Goal: Contribute content: Add original content to the website for others to see

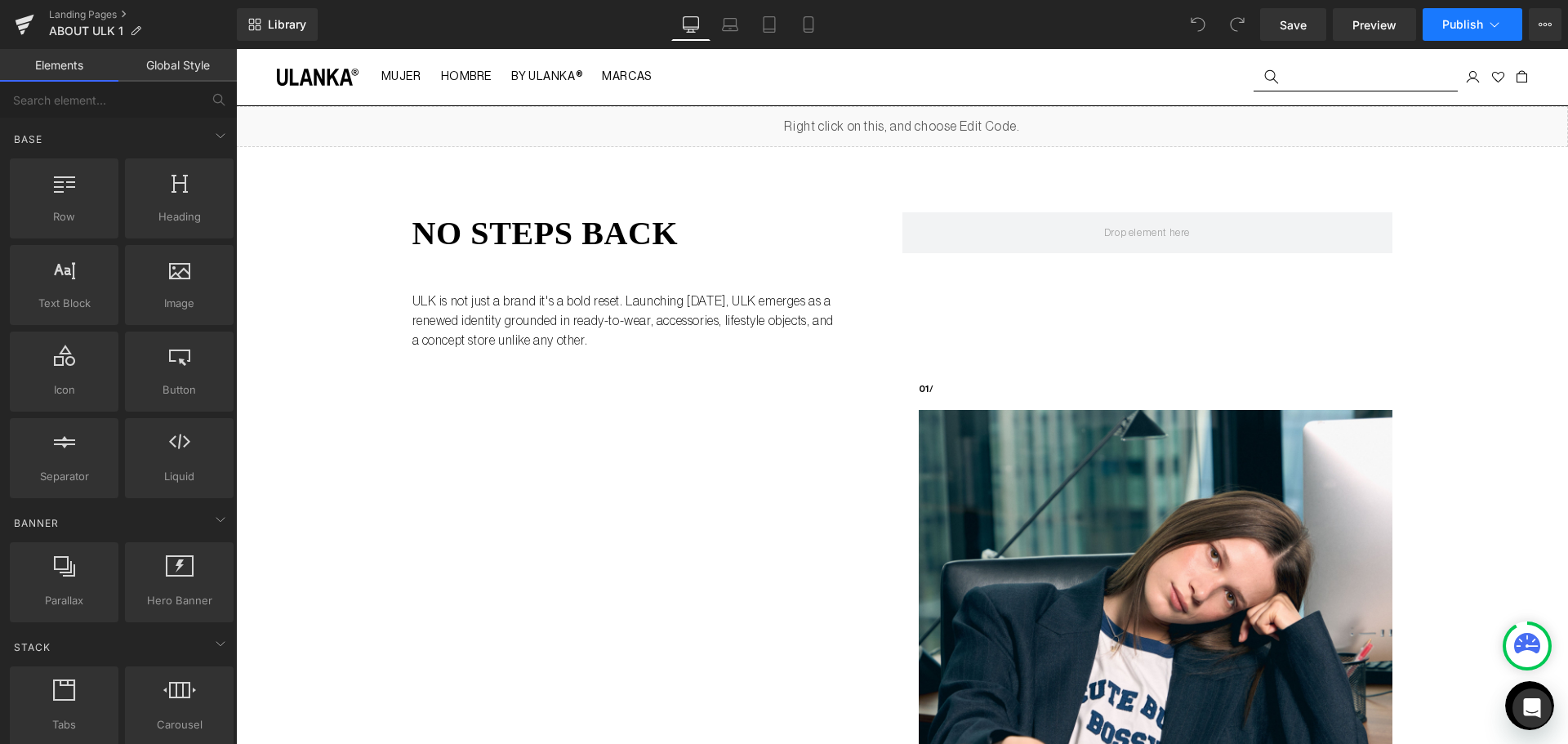
click at [1462, 29] on span "Publish" at bounding box center [1462, 24] width 41 height 13
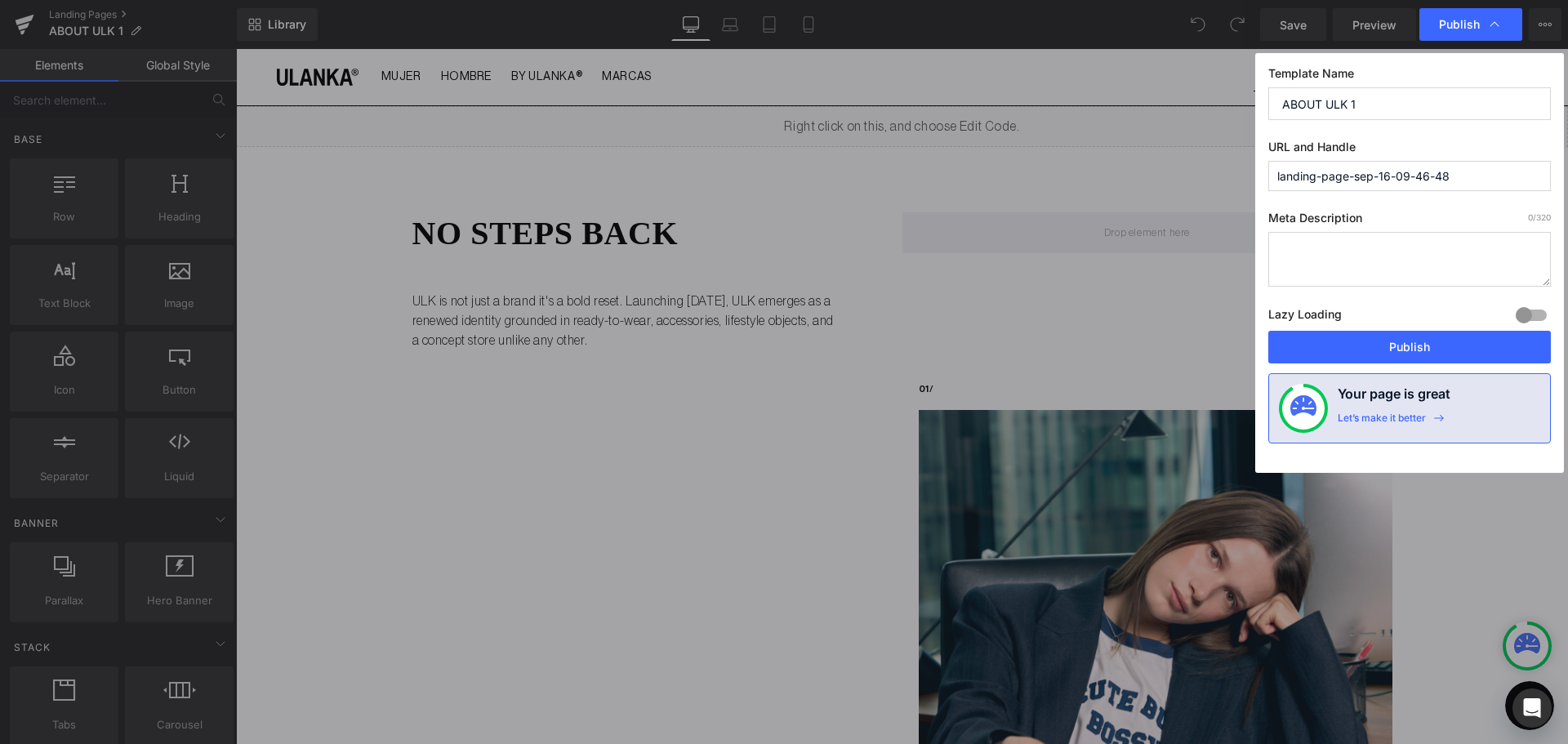
click at [1425, 171] on input "landing-page-sep-16-09-46-48" at bounding box center [1409, 176] width 282 height 31
type input "about-ulk"
click at [1287, 252] on textarea at bounding box center [1409, 259] width 282 height 55
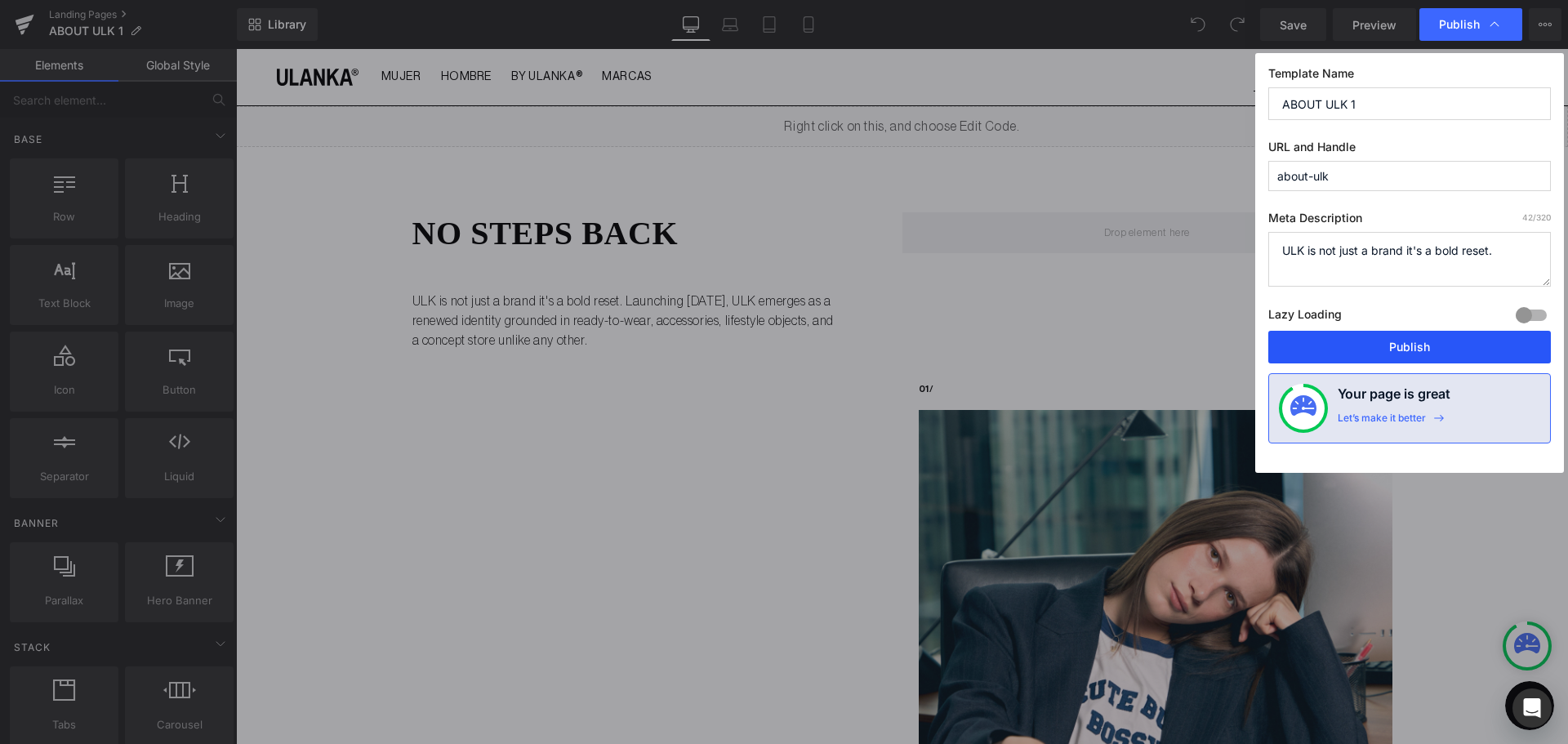
type textarea "ULK is not just a brand it's a bold reset."
click at [1397, 344] on button "Publish" at bounding box center [1409, 347] width 282 height 32
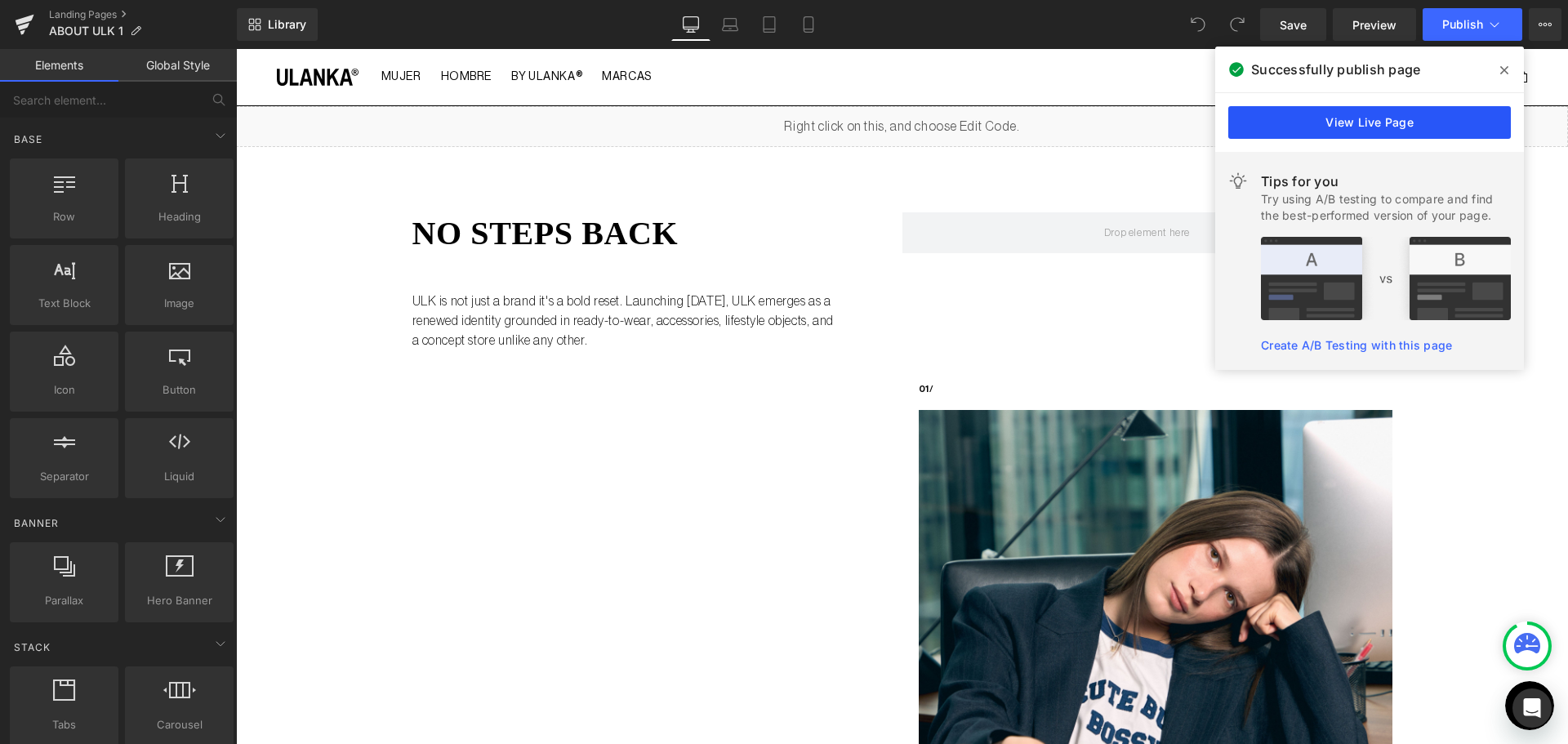
click at [1350, 112] on link "View Live Page" at bounding box center [1370, 123] width 282 height 32
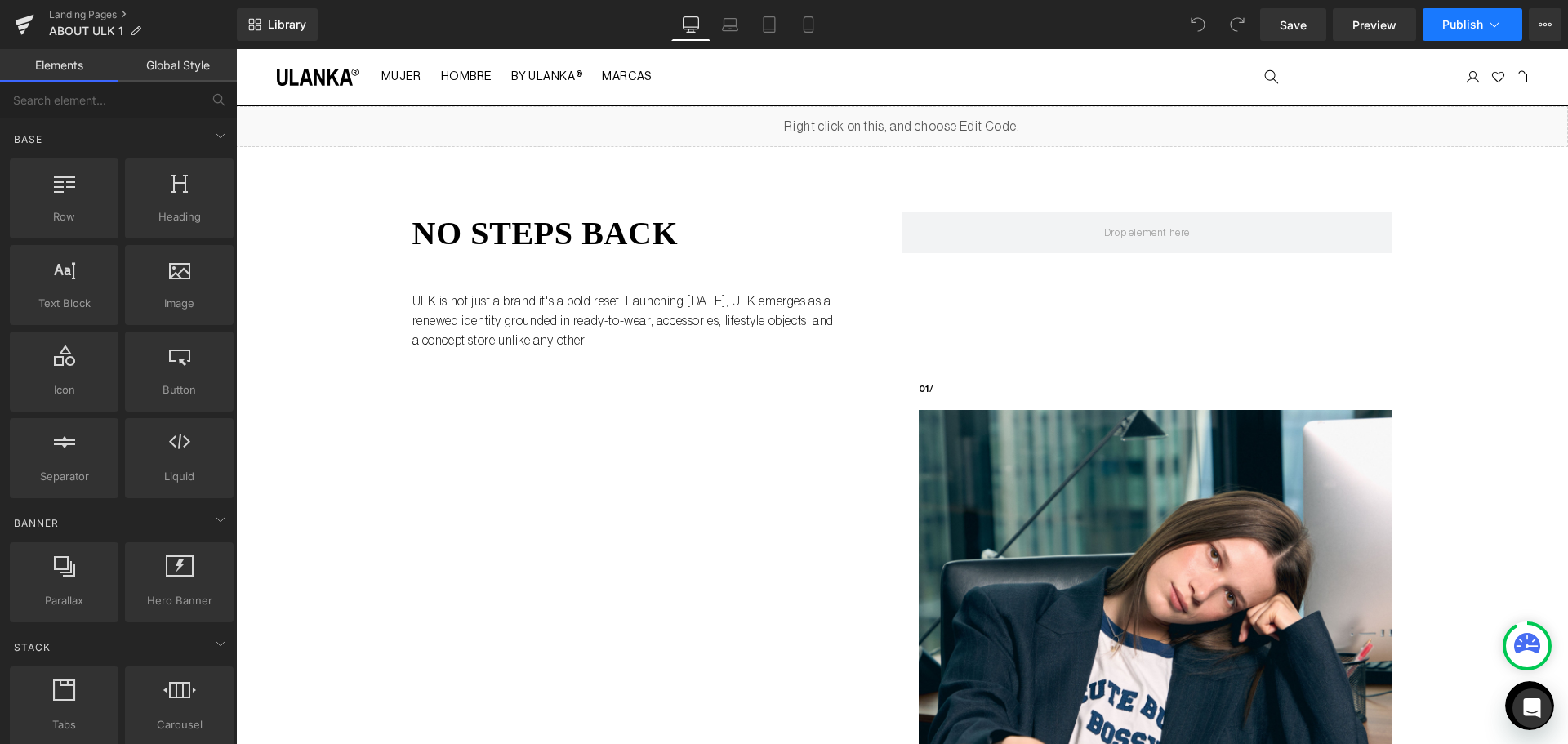
click at [1494, 38] on button "Publish" at bounding box center [1472, 24] width 99 height 32
